Goal: Transaction & Acquisition: Obtain resource

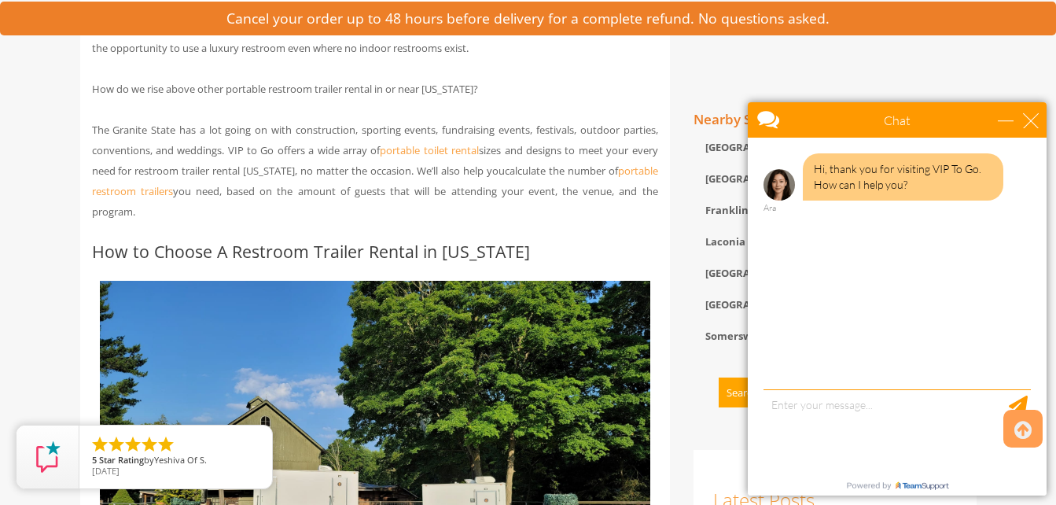
scroll to position [830, 0]
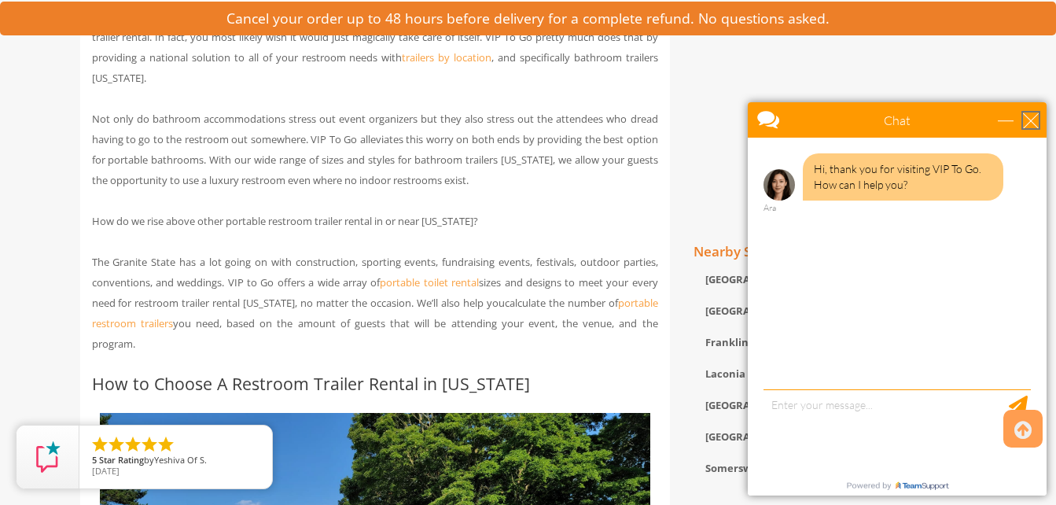
click at [1031, 120] on div "close" at bounding box center [1031, 120] width 16 height 16
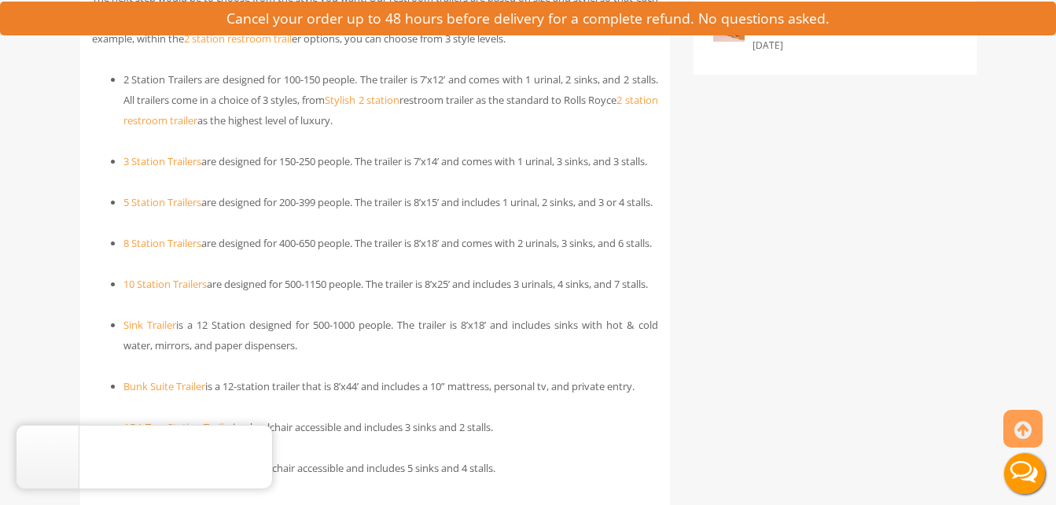
scroll to position [1710, 0]
click at [399, 105] on link "Stylish 2 station" at bounding box center [362, 99] width 74 height 14
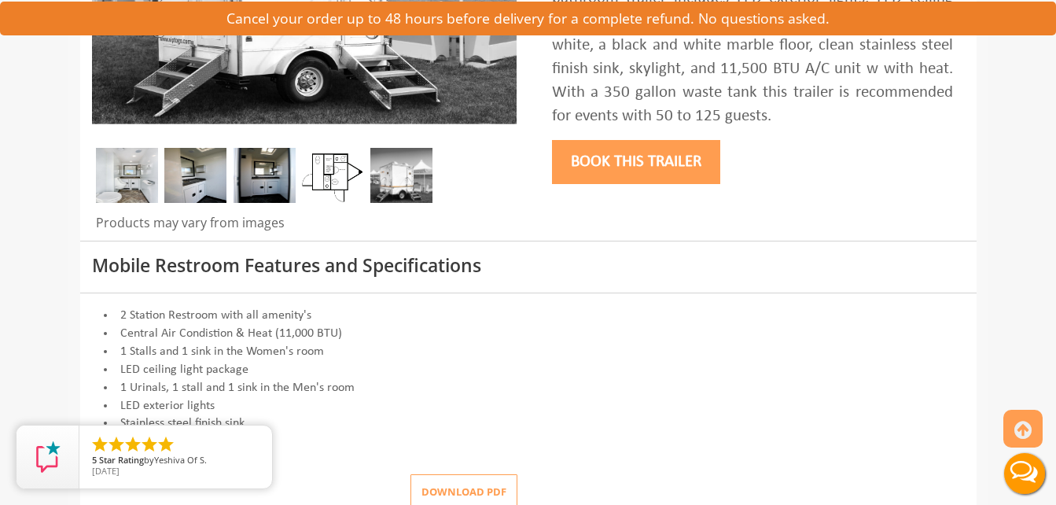
scroll to position [421, 0]
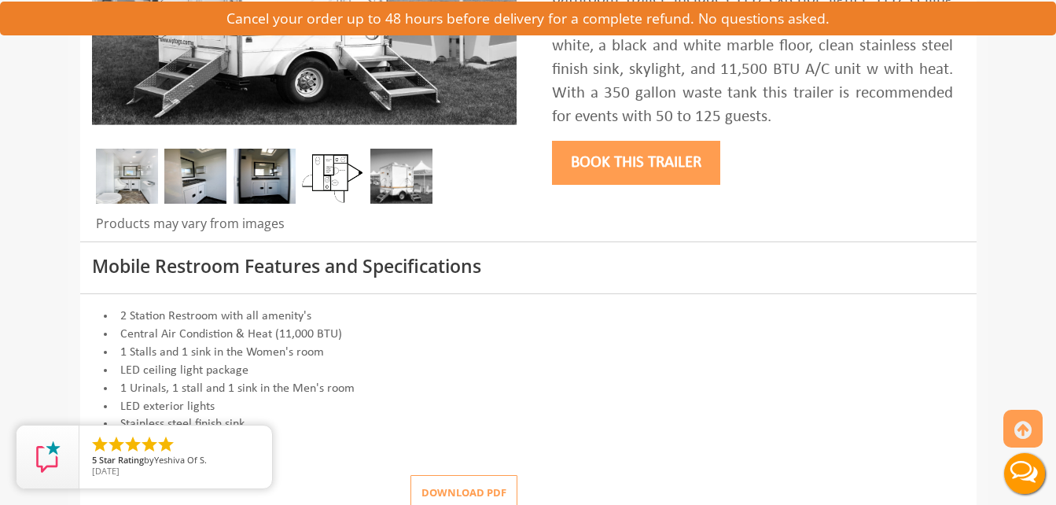
click at [672, 162] on button "Book this trailer" at bounding box center [636, 163] width 168 height 44
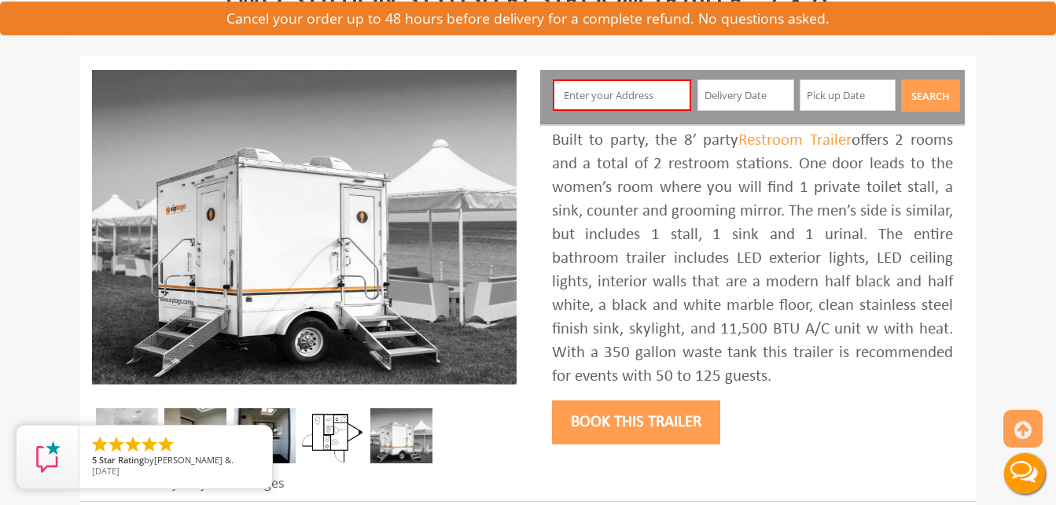
scroll to position [167, 0]
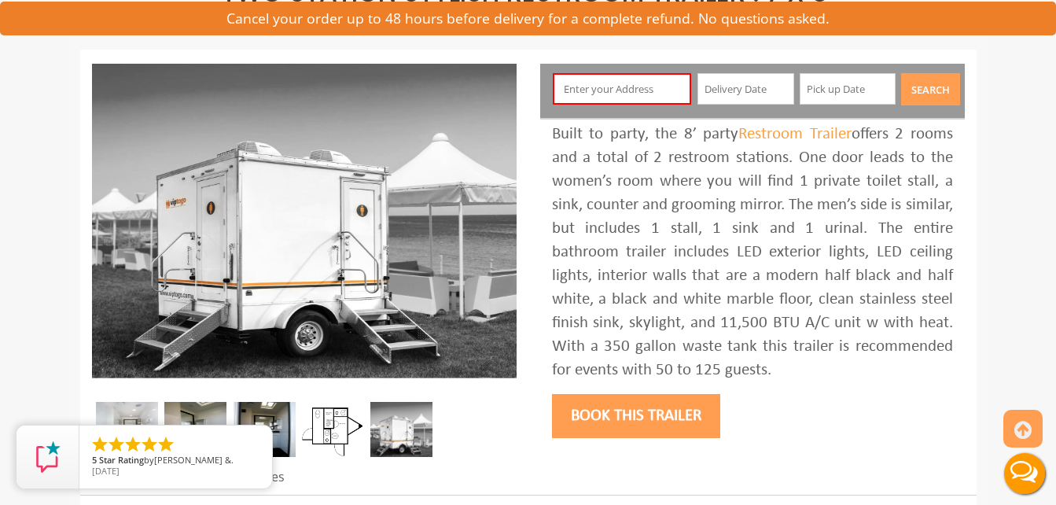
click at [661, 97] on input "text" at bounding box center [622, 88] width 138 height 31
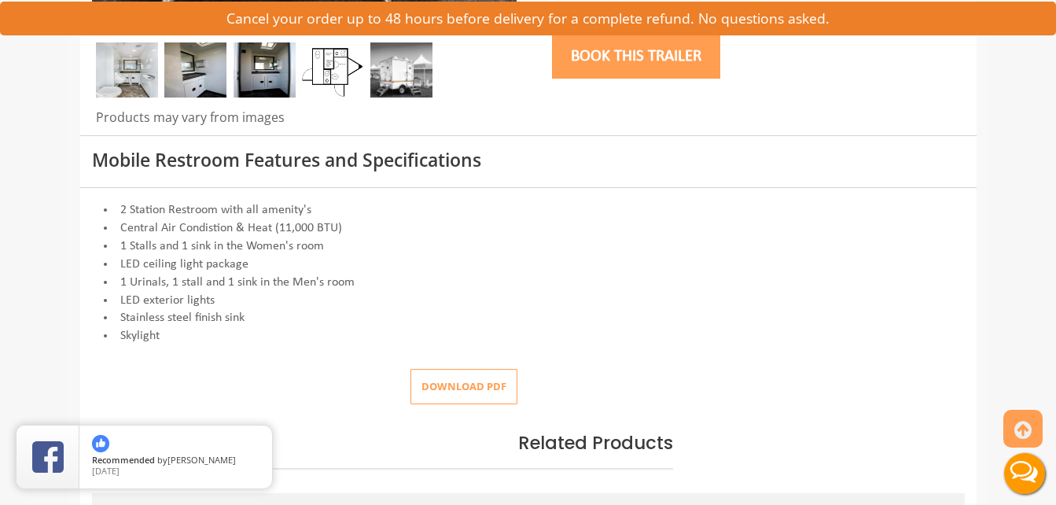
scroll to position [735, 0]
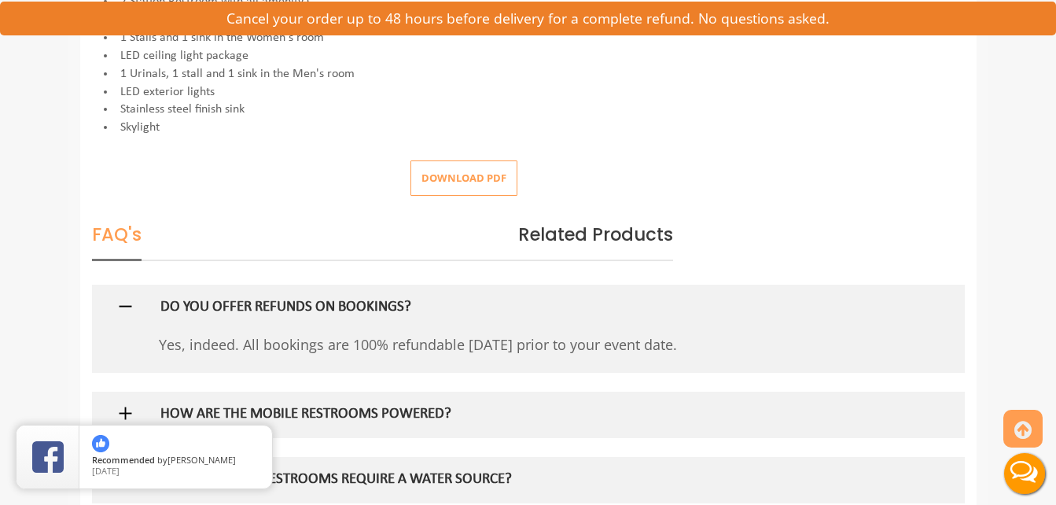
click at [448, 177] on button "Download pdf" at bounding box center [463, 177] width 107 height 35
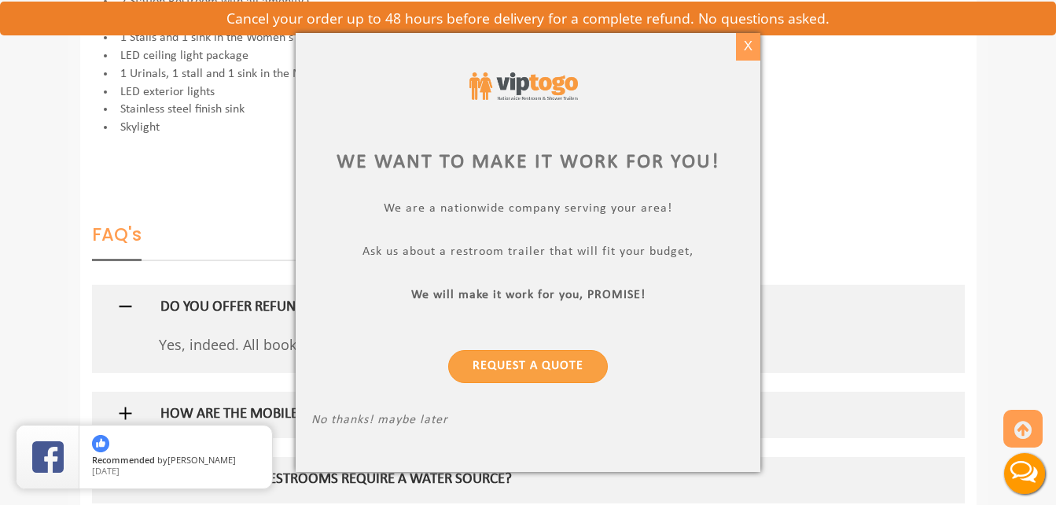
click at [747, 58] on div "X" at bounding box center [748, 46] width 24 height 27
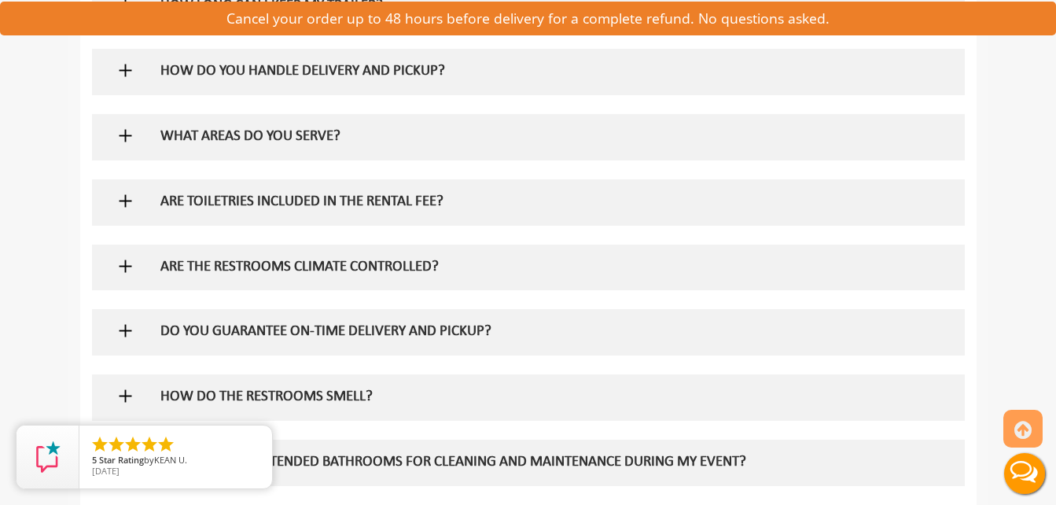
scroll to position [1275, 0]
click at [366, 124] on div "WHAT AREAS DO YOU SERVE?" at bounding box center [503, 136] width 708 height 46
click at [323, 139] on h5 "WHAT AREAS DO YOU SERVE?" at bounding box center [502, 136] width 684 height 17
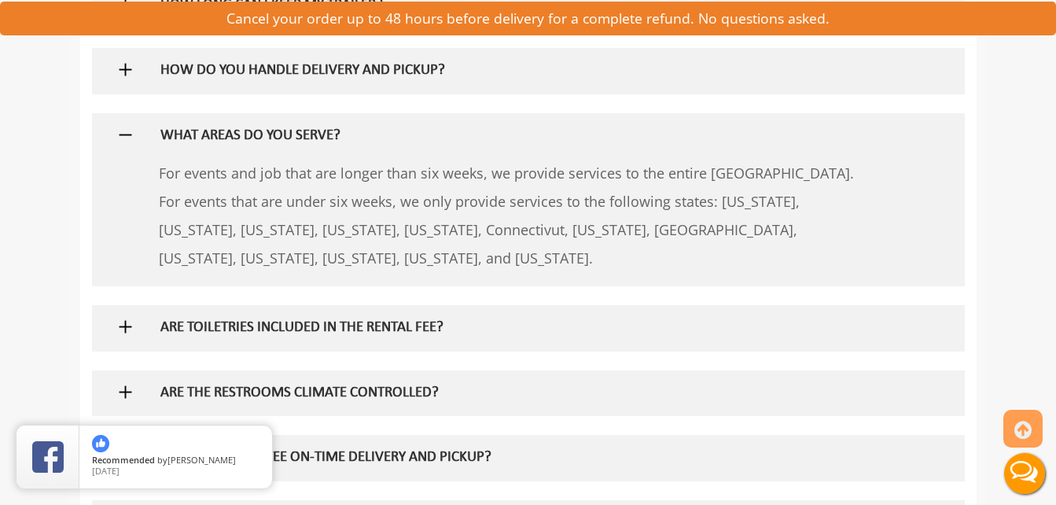
click at [323, 139] on h5 "WHAT AREAS DO YOU SERVE?" at bounding box center [502, 136] width 684 height 17
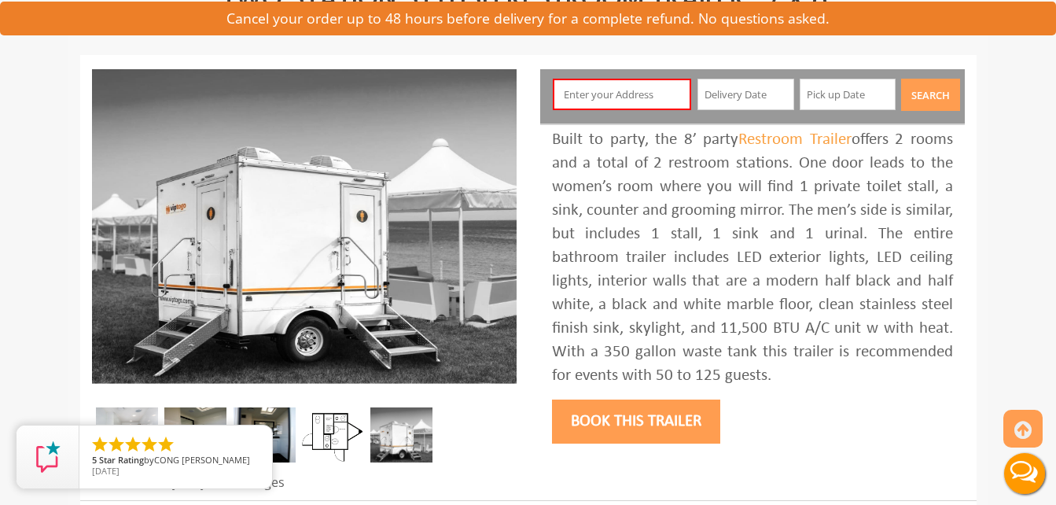
scroll to position [162, 0]
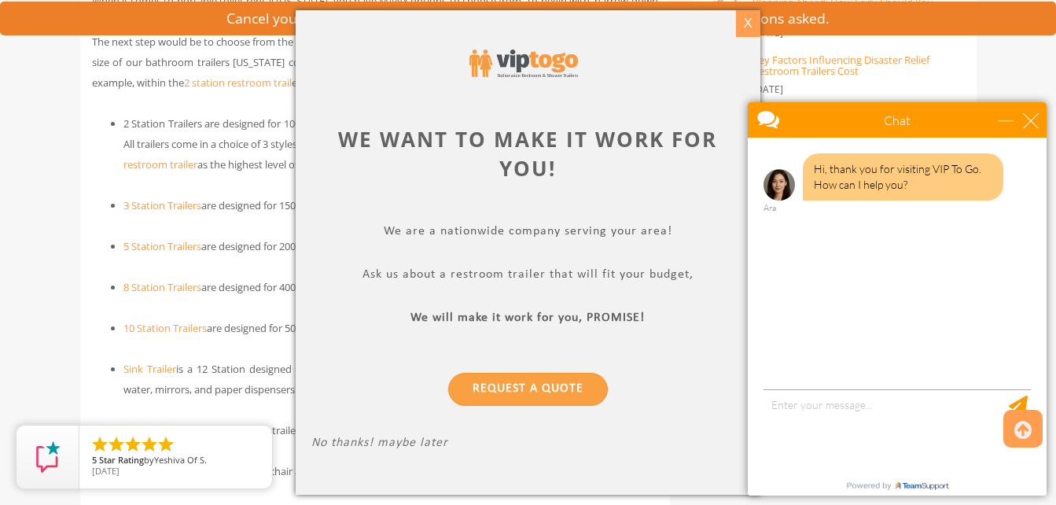
click at [755, 27] on div "X" at bounding box center [748, 23] width 24 height 27
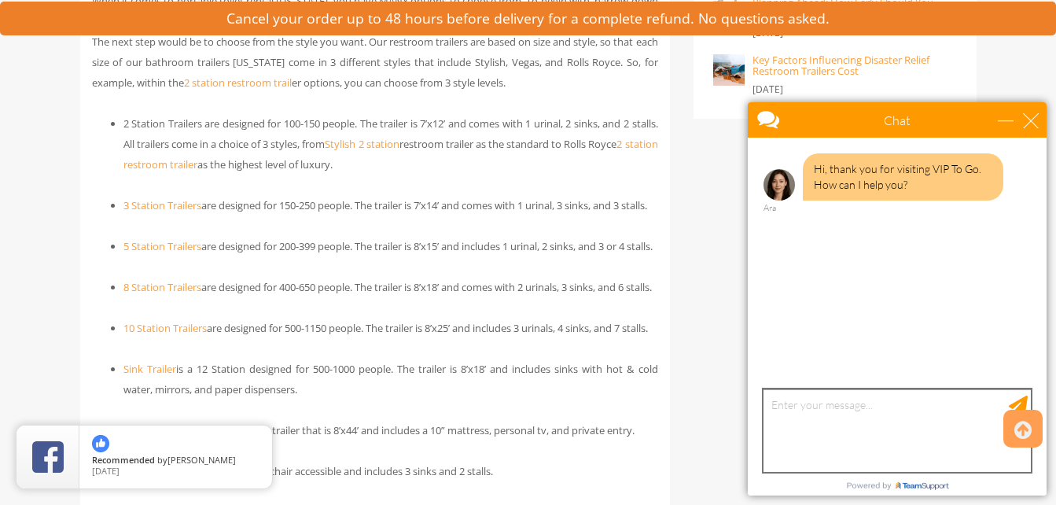
click at [838, 423] on textarea "type your message" at bounding box center [897, 430] width 267 height 83
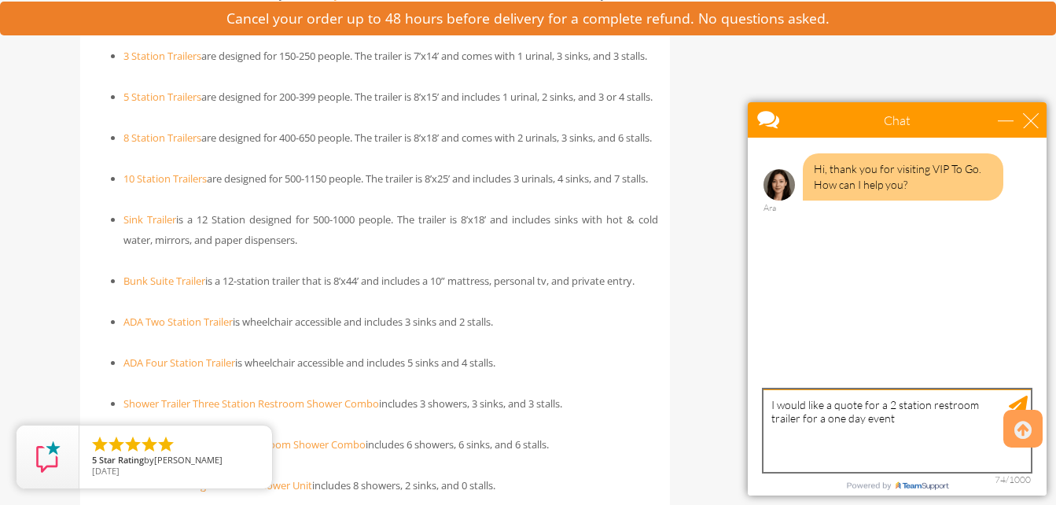
scroll to position [1816, 0]
type textarea "I would like a quote for a 2 station restroom trailer for a one day event"
click at [1019, 399] on div "Send Message" at bounding box center [1018, 405] width 19 height 19
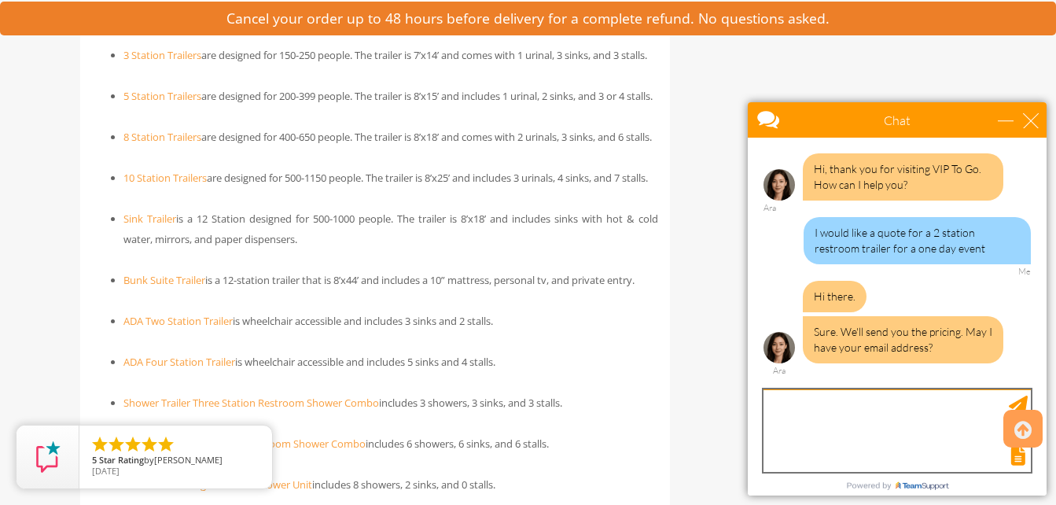
scroll to position [0, 0]
type textarea "nolan.joyce97@gmail.com"
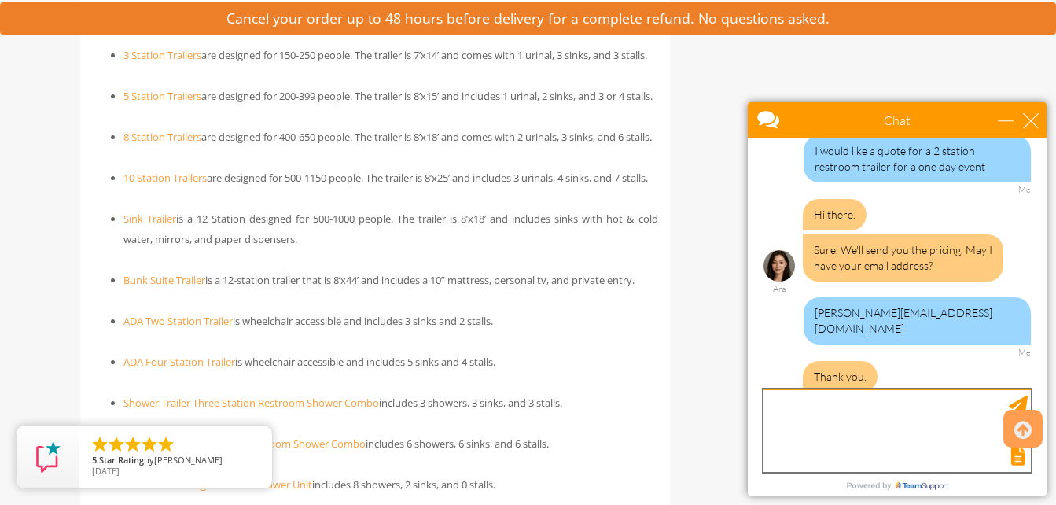
scroll to position [149, 0]
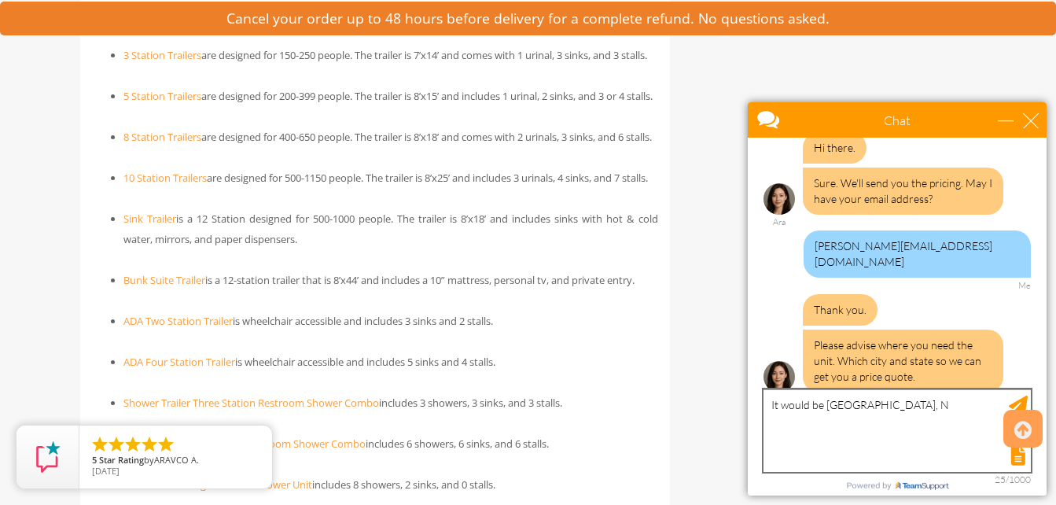
type textarea "It would be Tuftonboro, NH"
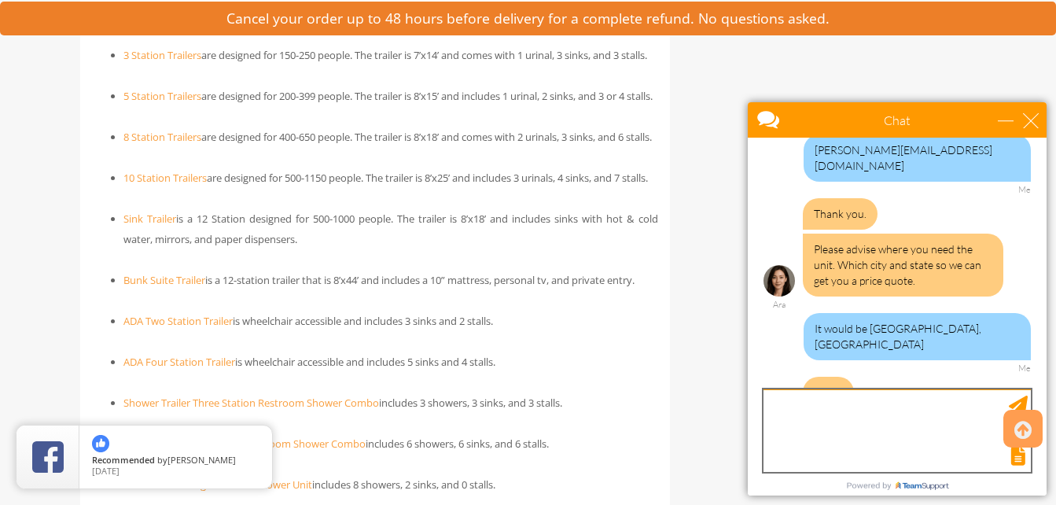
scroll to position [296, 0]
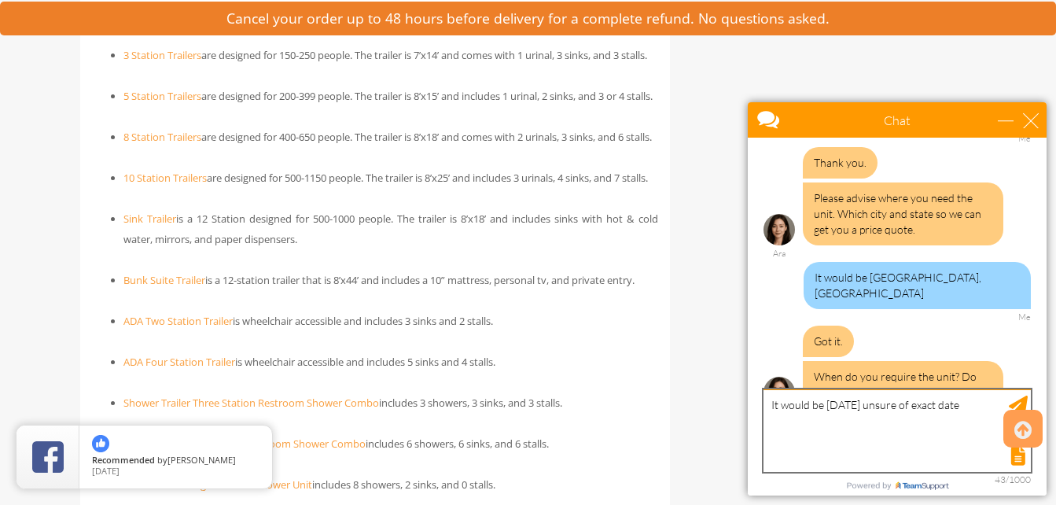
type textarea "It would be August 2026 unsure of exact date"
click at [1014, 406] on div "Send Message" at bounding box center [1018, 405] width 19 height 19
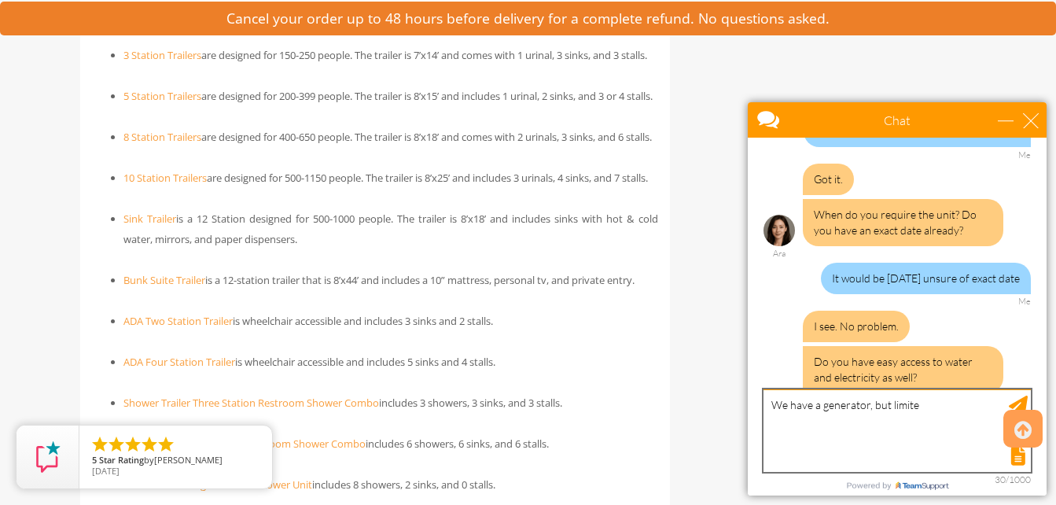
scroll to position [524, 0]
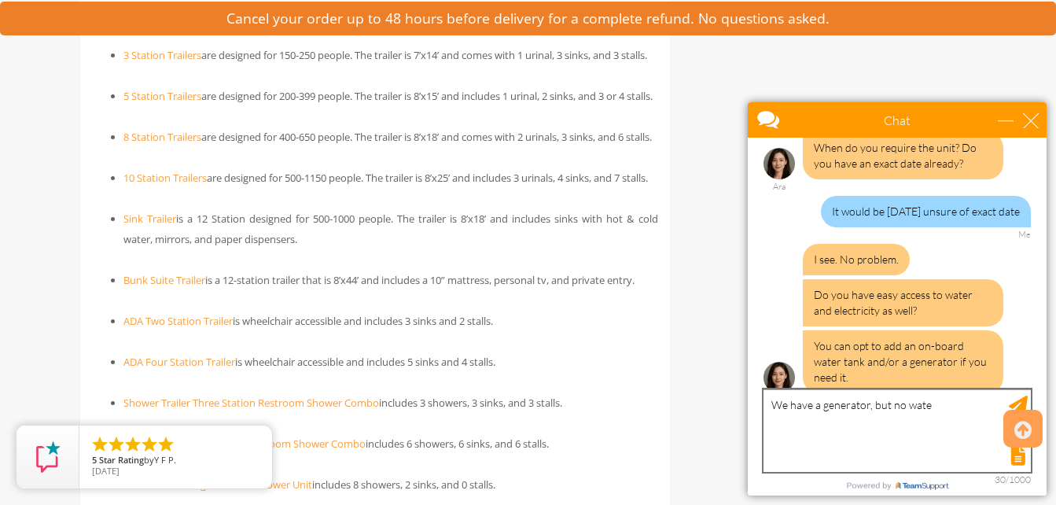
type textarea "We have a generator, but no water"
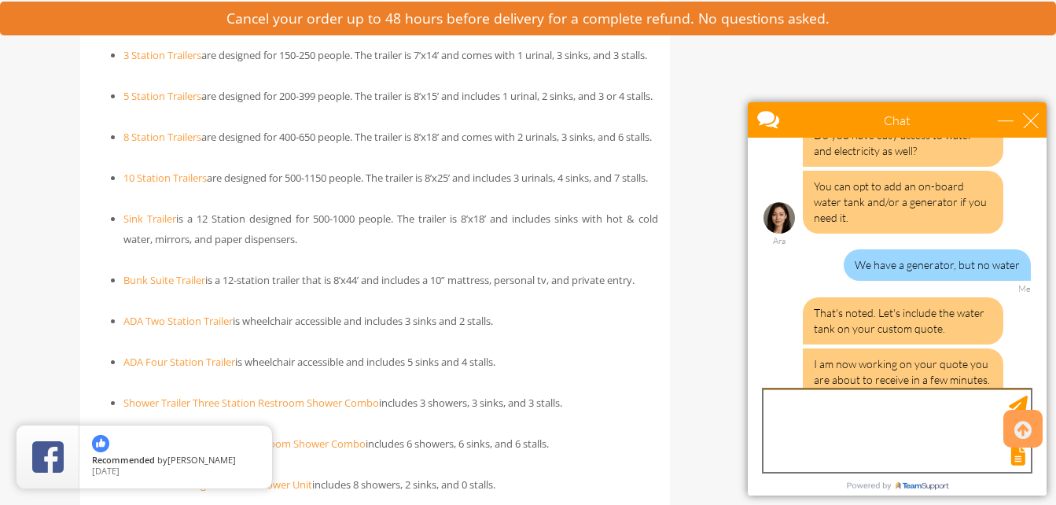
scroll to position [719, 0]
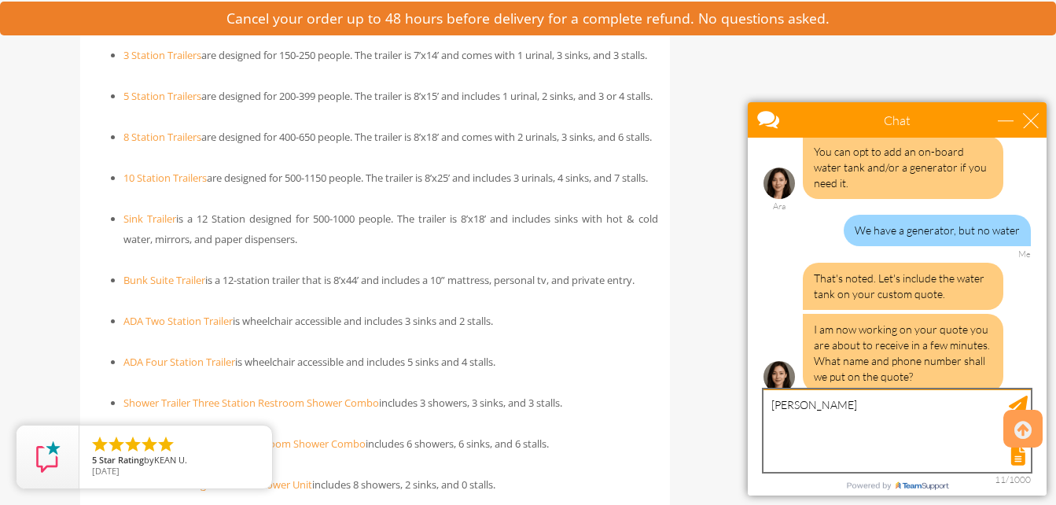
type textarea "Nolan Joyce"
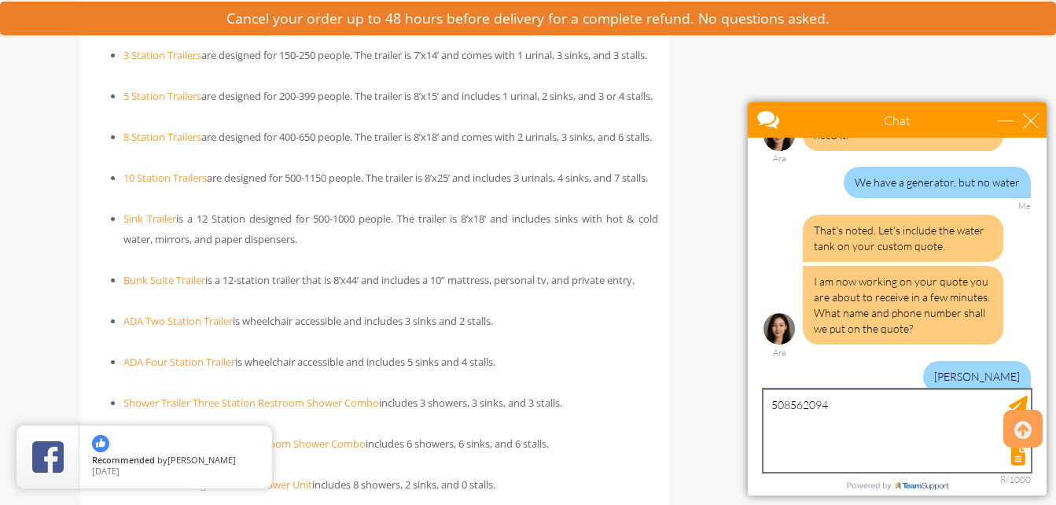
type textarea "5085620945"
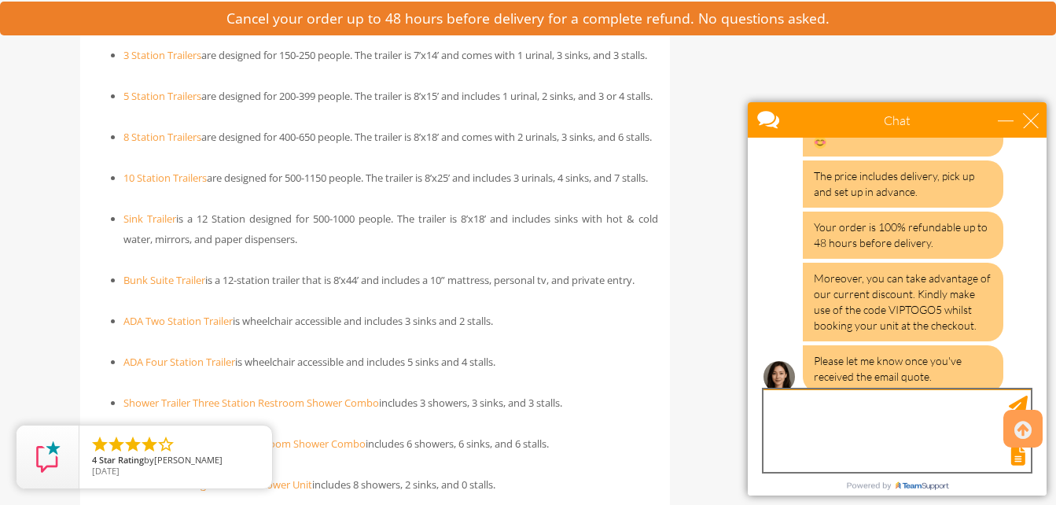
scroll to position [1236, 0]
